Goal: Contribute content

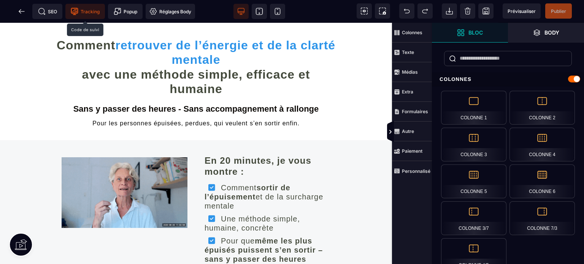
click at [86, 13] on span "Tracking" at bounding box center [85, 12] width 29 height 8
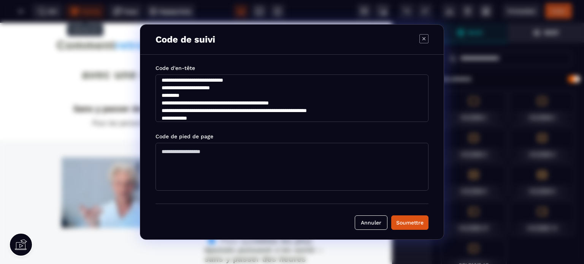
scroll to position [91, 0]
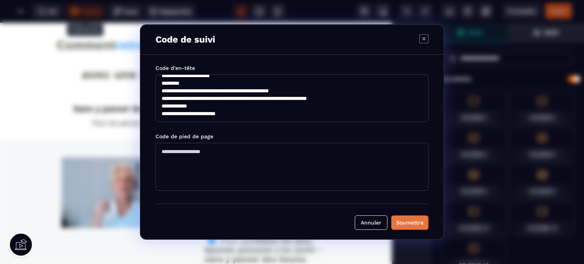
click at [401, 222] on div "Soumettre" at bounding box center [409, 223] width 27 height 8
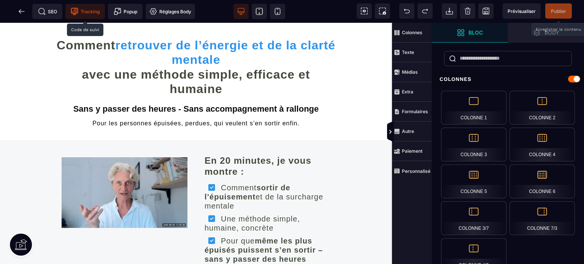
click at [558, 10] on span "Publier" at bounding box center [558, 11] width 15 height 6
click at [557, 11] on span "Publier" at bounding box center [558, 11] width 15 height 6
click at [552, 11] on span "Publier" at bounding box center [558, 11] width 15 height 6
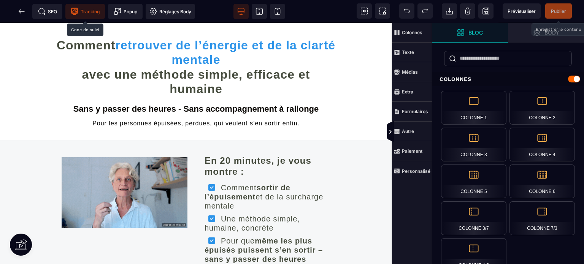
click at [558, 8] on span "Publier" at bounding box center [558, 11] width 15 height 6
click at [561, 12] on span "Publier" at bounding box center [558, 11] width 15 height 6
click at [556, 9] on span "Publier" at bounding box center [558, 11] width 15 height 6
click at [388, 132] on icon at bounding box center [390, 132] width 6 height 6
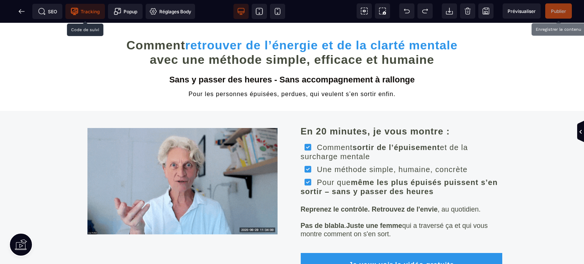
click at [558, 10] on span "Publier" at bounding box center [558, 11] width 15 height 6
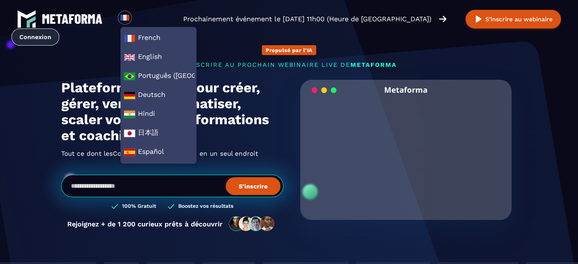
click at [59, 29] on link "Connexion" at bounding box center [35, 37] width 48 height 17
